Goal: Transaction & Acquisition: Subscribe to service/newsletter

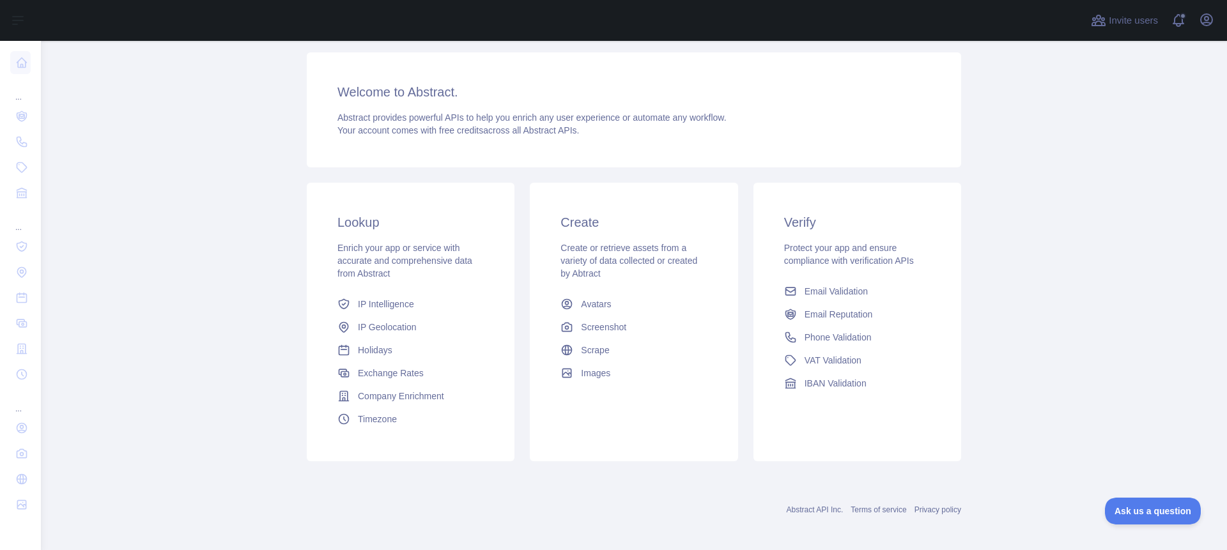
scroll to position [86, 0]
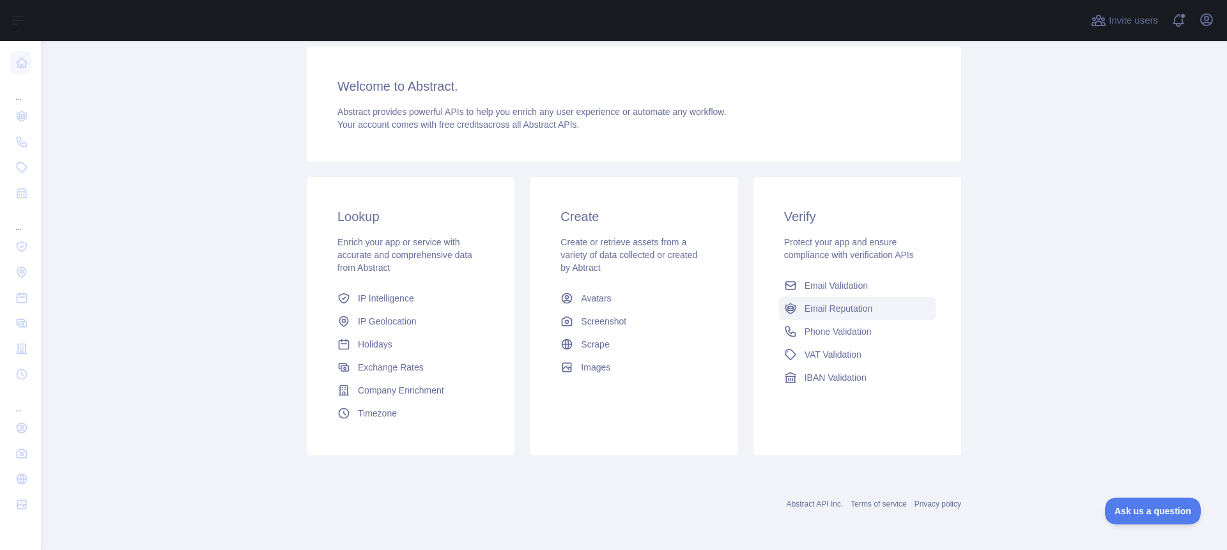
click at [838, 307] on span "Email Reputation" at bounding box center [839, 308] width 68 height 13
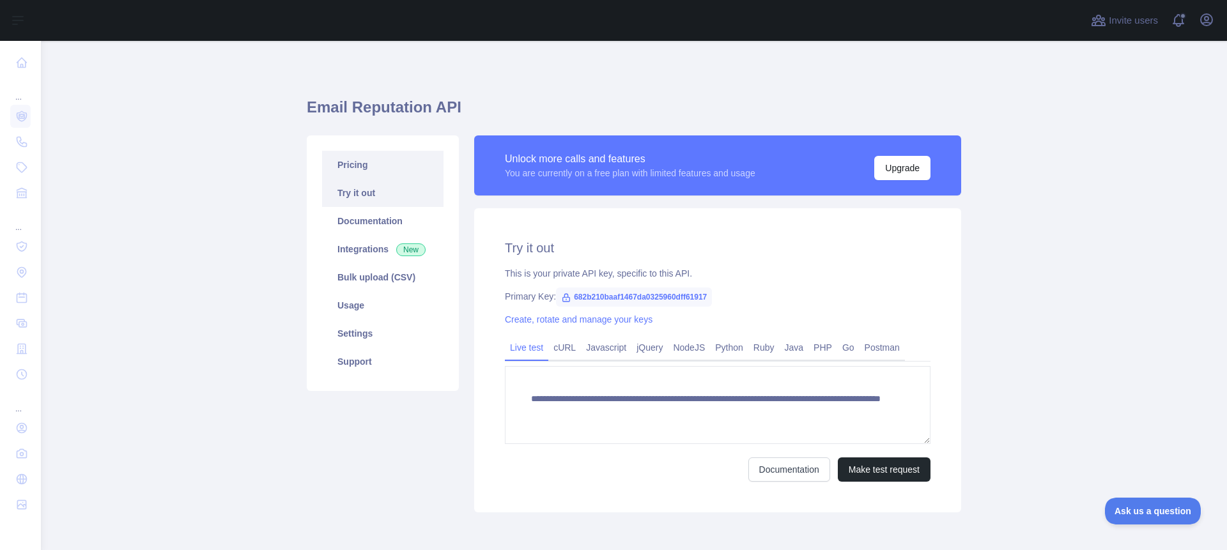
click at [351, 166] on link "Pricing" at bounding box center [382, 165] width 121 height 28
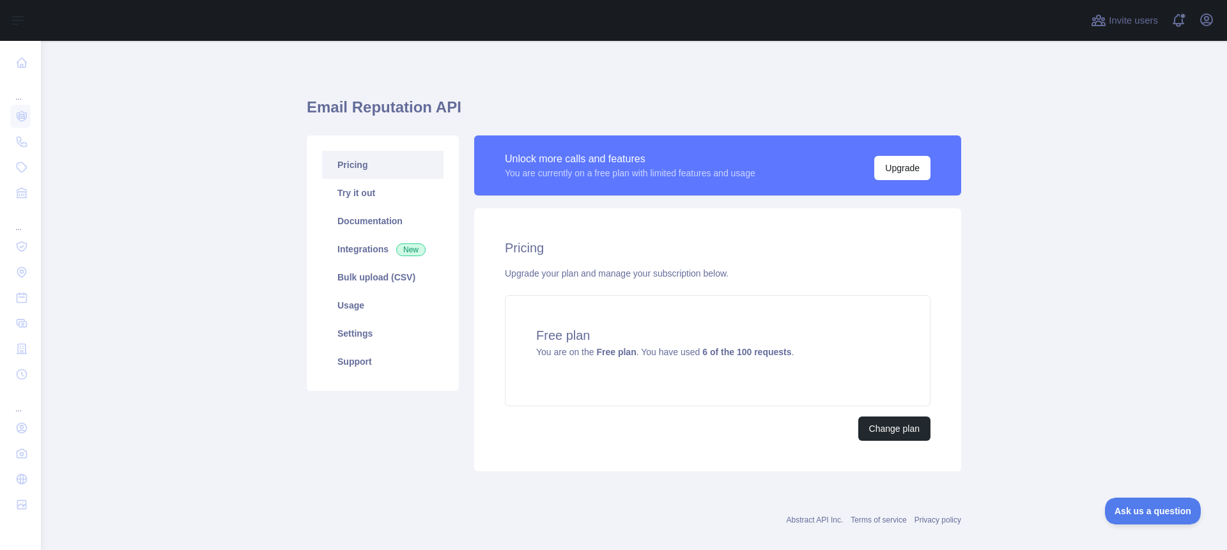
click at [353, 160] on link "Pricing" at bounding box center [382, 165] width 121 height 28
click at [622, 275] on div "Upgrade your plan and manage your subscription below." at bounding box center [718, 273] width 426 height 13
click at [389, 279] on link "Bulk upload (CSV)" at bounding box center [382, 277] width 121 height 28
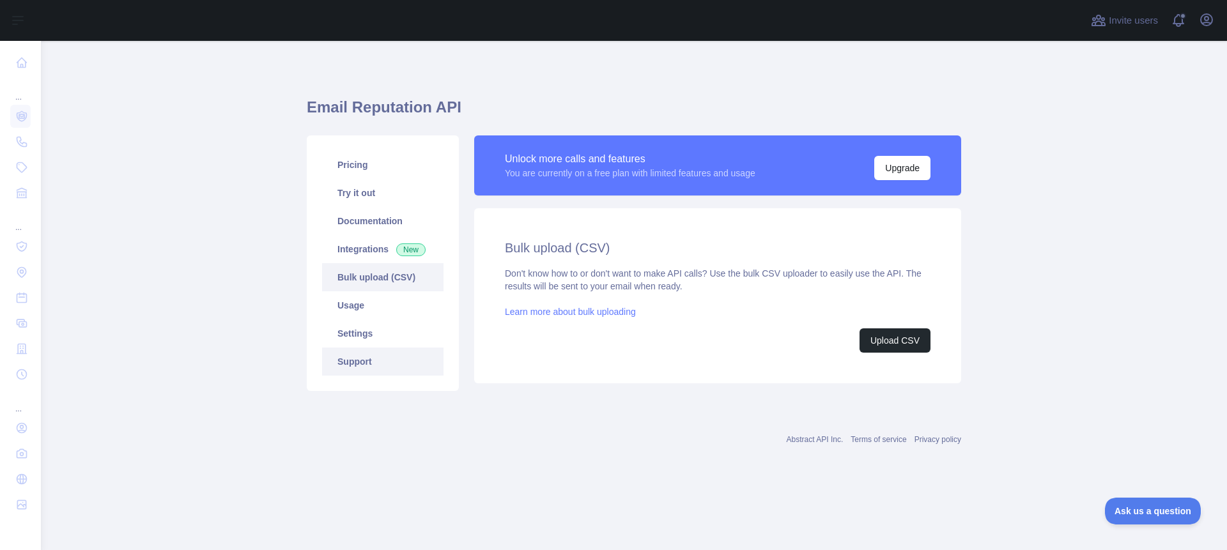
click at [369, 360] on link "Support" at bounding box center [382, 362] width 121 height 28
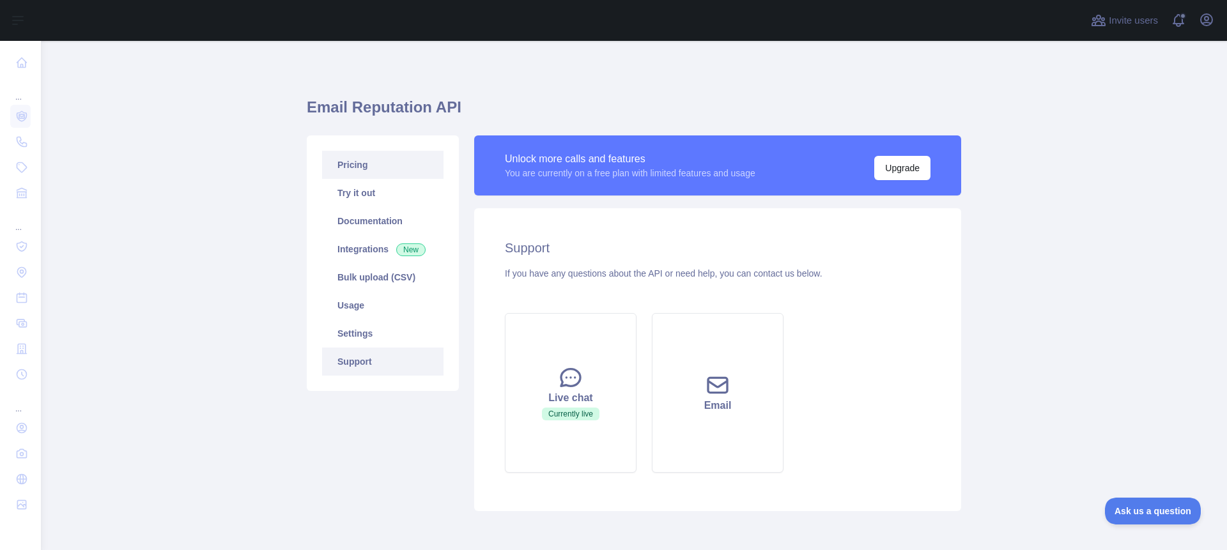
click at [354, 167] on link "Pricing" at bounding box center [382, 165] width 121 height 28
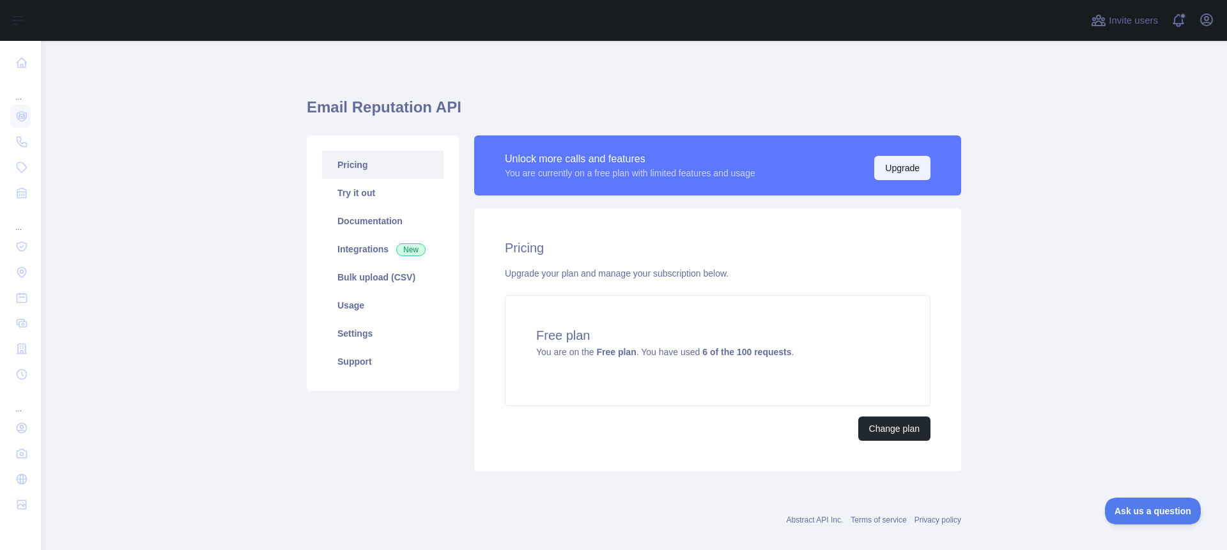
click at [893, 169] on button "Upgrade" at bounding box center [902, 168] width 56 height 24
